Goal: Check status: Check status

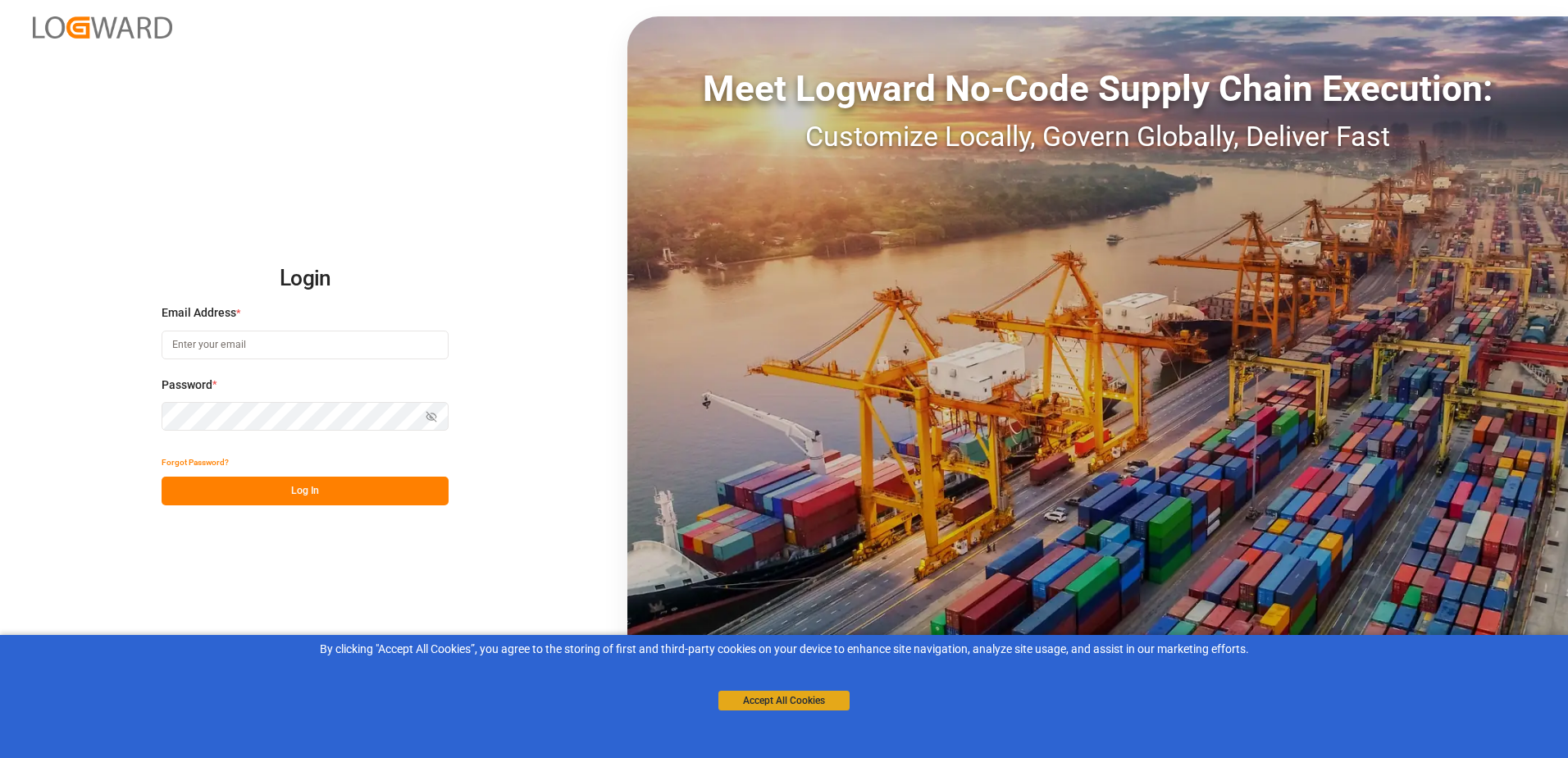
type input "[PERSON_NAME][EMAIL_ADDRESS][PERSON_NAME][DOMAIN_NAME]"
click at [783, 696] on button "Accept All Cookies" at bounding box center [784, 701] width 131 height 20
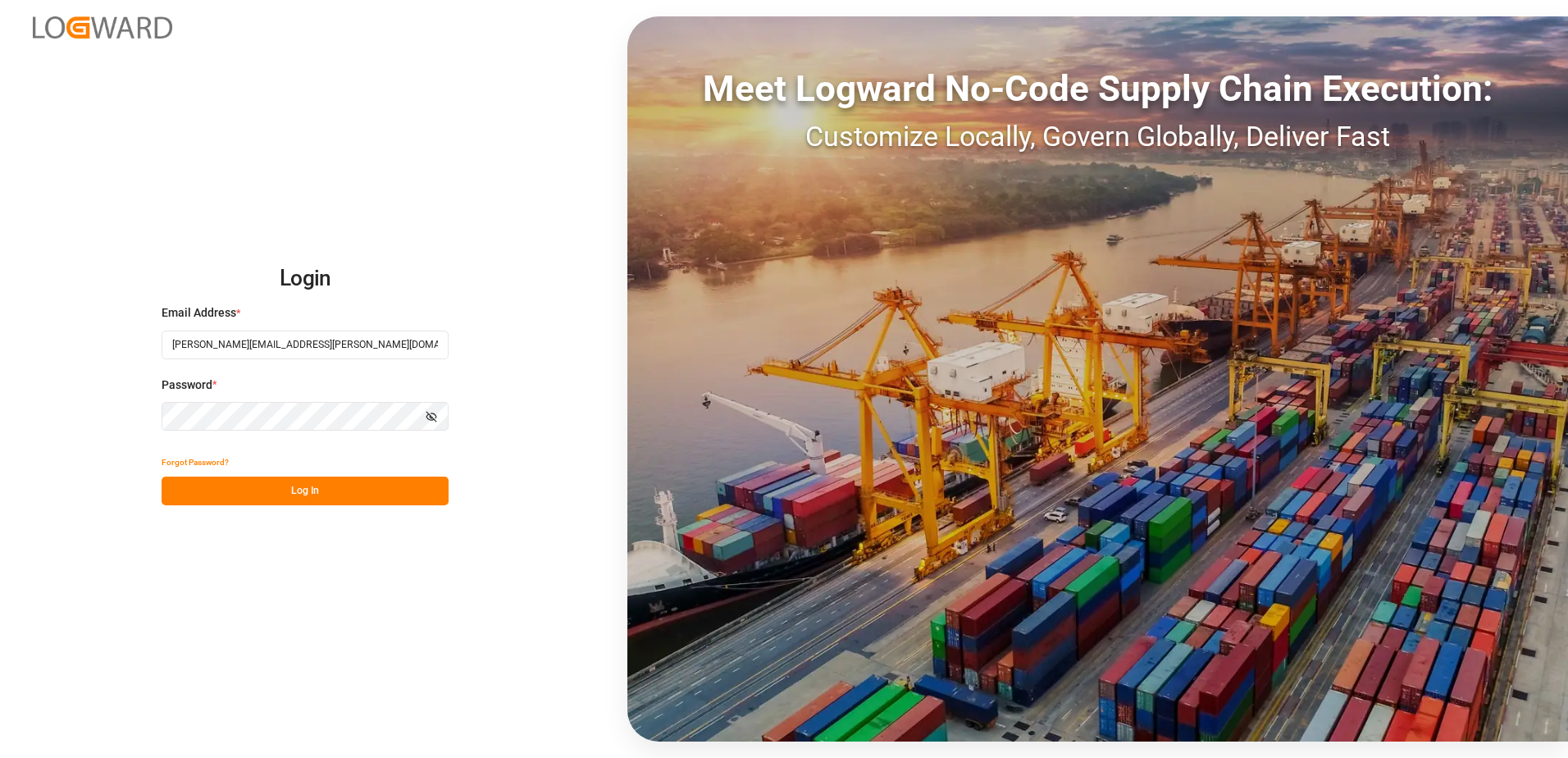
click at [321, 489] on button "Log In" at bounding box center [306, 490] width 287 height 29
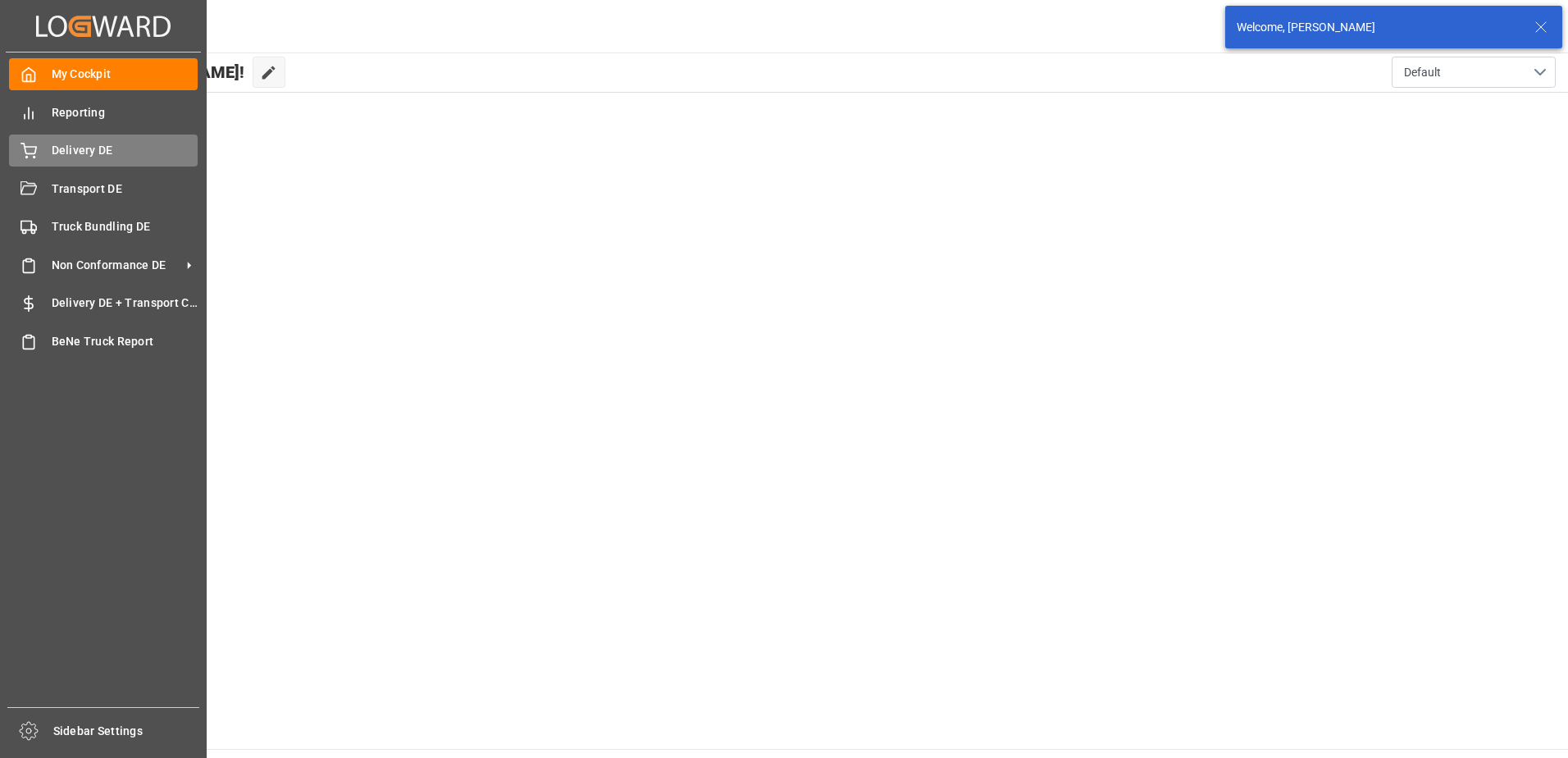
click at [42, 146] on div "Delivery DE Delivery DE" at bounding box center [103, 150] width 189 height 32
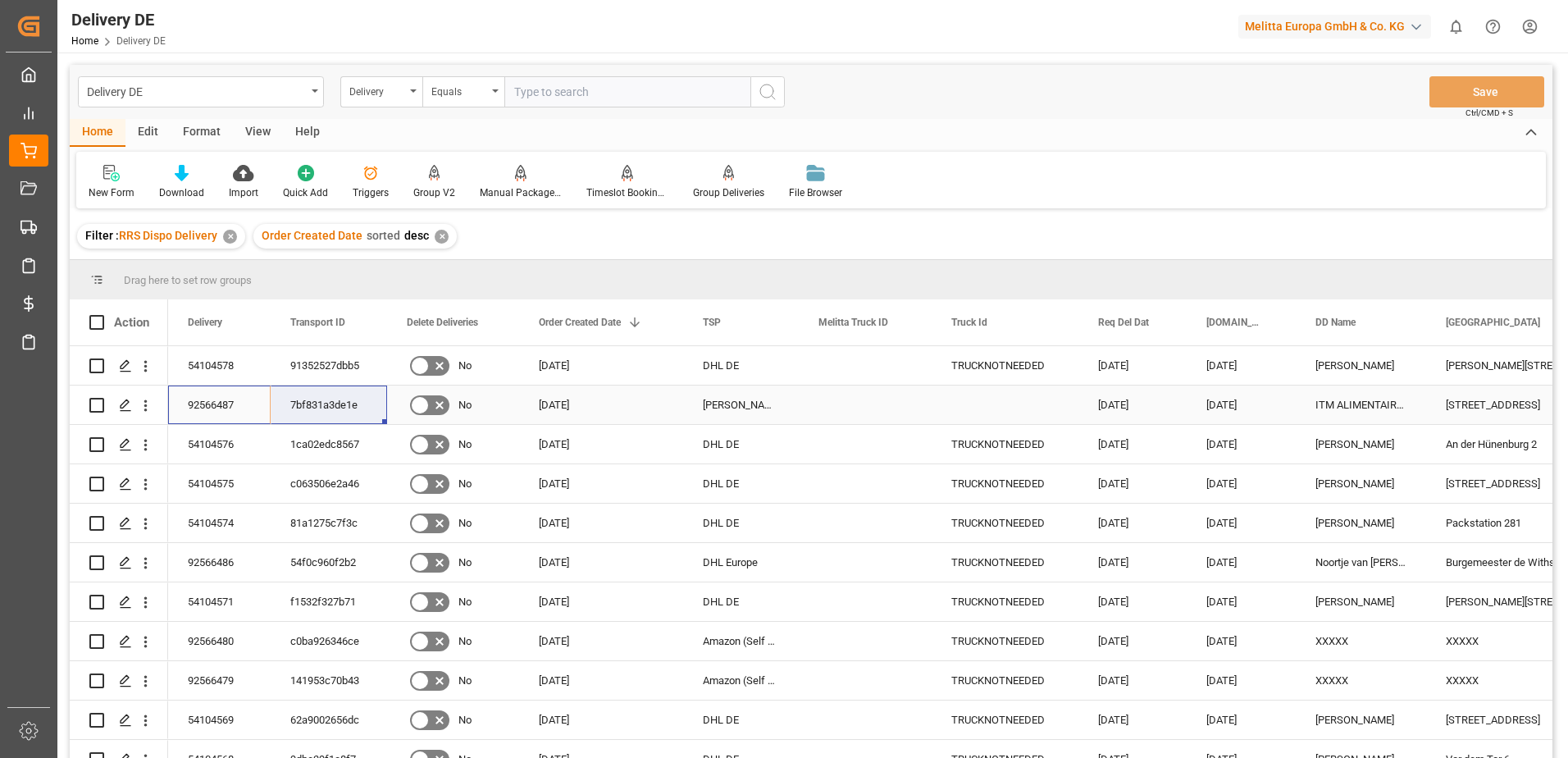
drag, startPoint x: 189, startPoint y: 406, endPoint x: 307, endPoint y: 400, distance: 118.2
